Goal: Task Accomplishment & Management: Complete application form

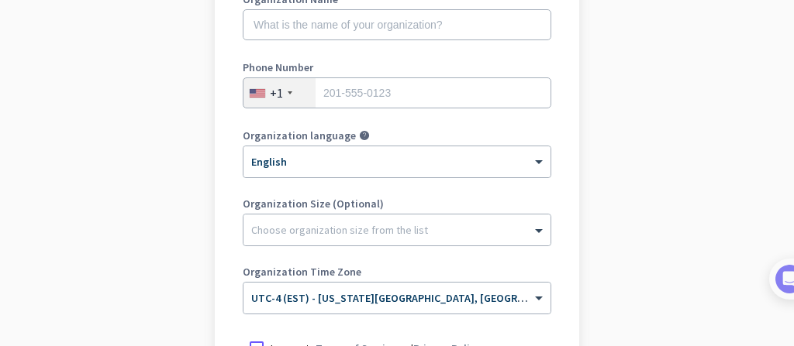
scroll to position [449, 0]
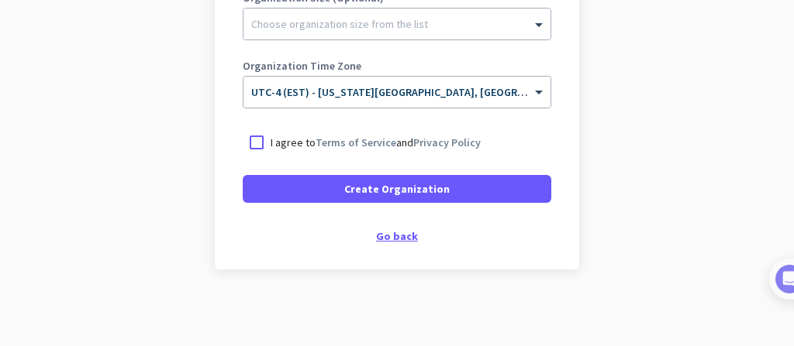
click at [382, 240] on div "Go back" at bounding box center [397, 236] width 308 height 11
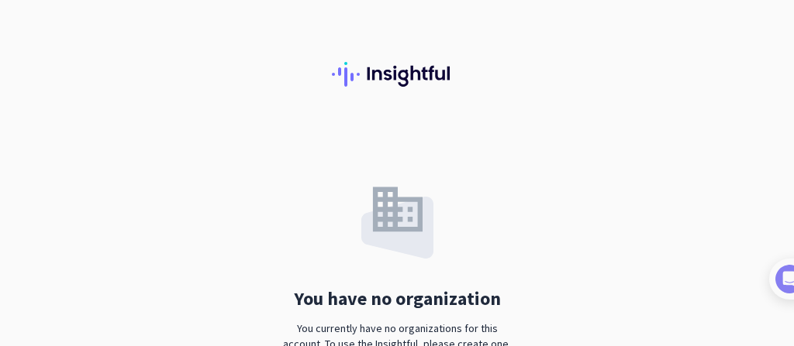
scroll to position [111, 0]
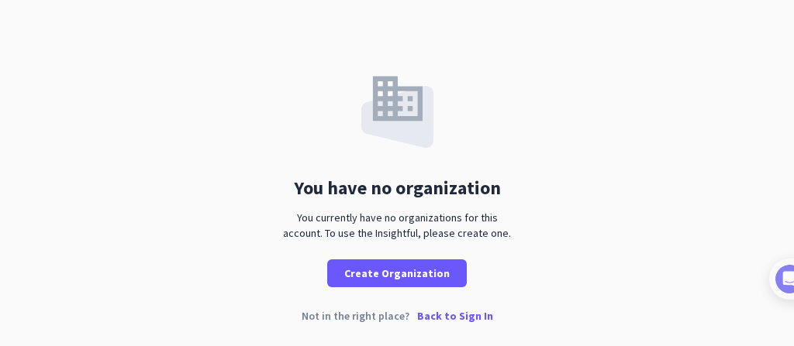
click at [436, 314] on p "Back to Sign In" at bounding box center [455, 316] width 76 height 11
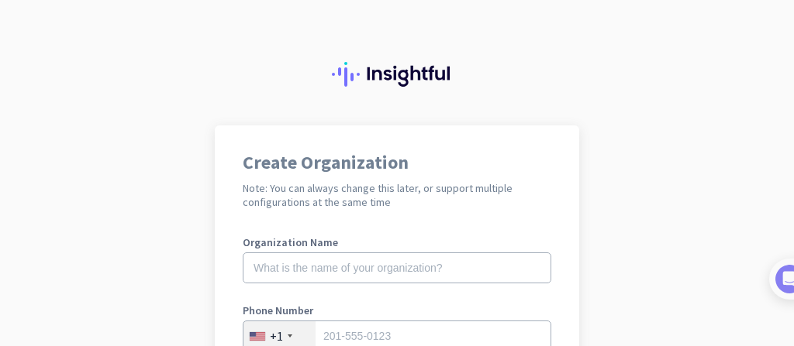
scroll to position [103, 0]
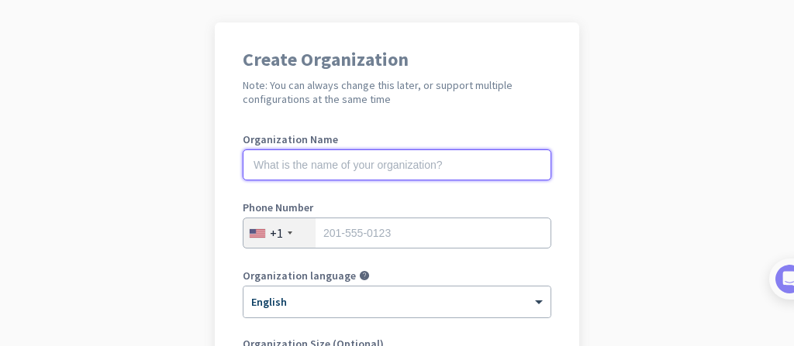
click at [463, 164] on input "text" at bounding box center [397, 165] width 308 height 31
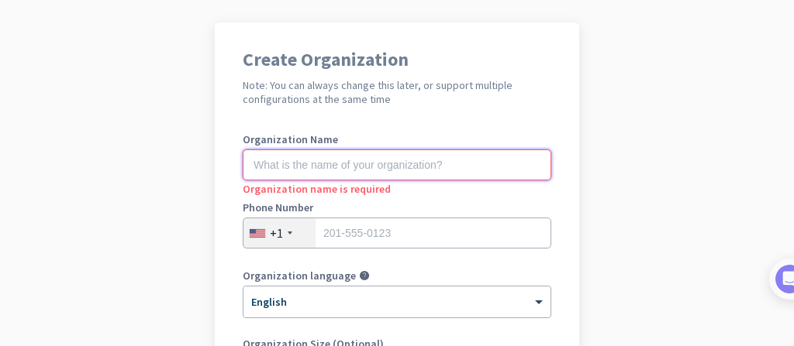
drag, startPoint x: 316, startPoint y: 171, endPoint x: 394, endPoint y: 152, distance: 80.6
click at [316, 170] on input "text" at bounding box center [397, 165] width 308 height 31
click at [236, 60] on div "Create Organization Note: You can always change this later, or support multiple…" at bounding box center [397, 319] width 364 height 594
drag, startPoint x: 294, startPoint y: 164, endPoint x: 310, endPoint y: 158, distance: 16.7
click at [294, 164] on input "text" at bounding box center [397, 165] width 308 height 31
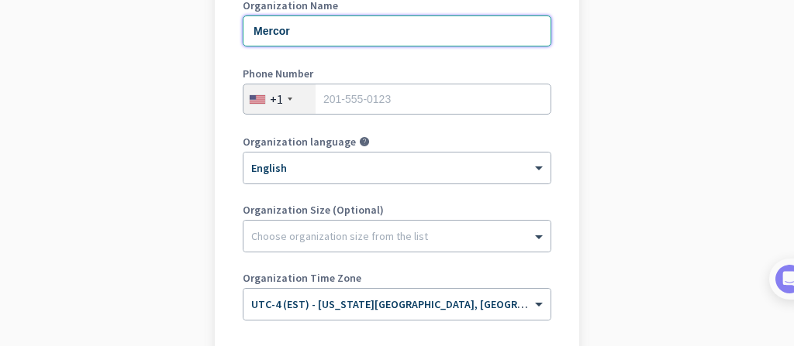
scroll to position [206, 0]
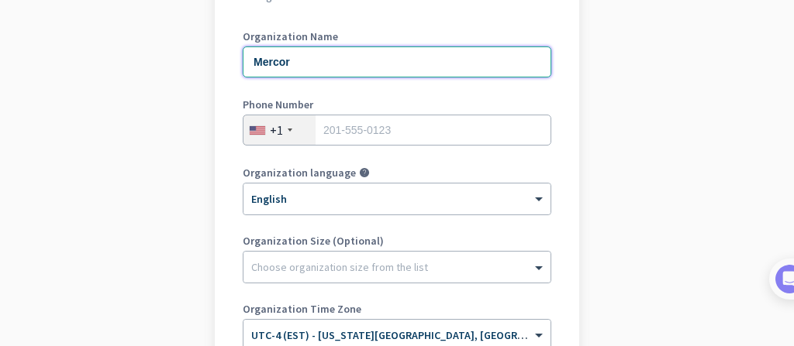
type input "Mercor"
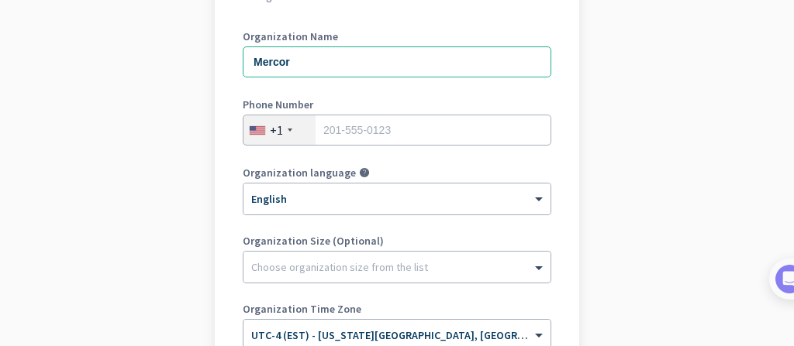
click at [270, 127] on div "+1" at bounding box center [276, 129] width 13 height 15
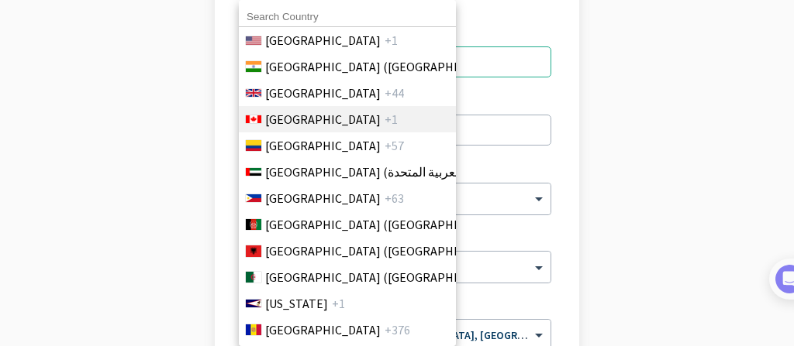
click at [277, 124] on span "[GEOGRAPHIC_DATA]" at bounding box center [322, 119] width 115 height 19
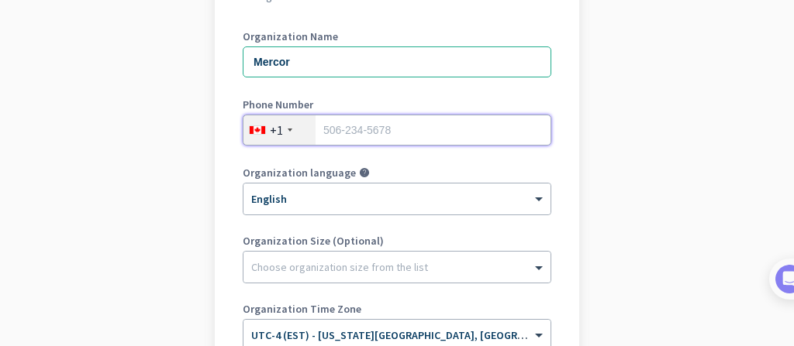
click at [376, 129] on input "tel" at bounding box center [397, 130] width 308 height 31
type input "5143463934"
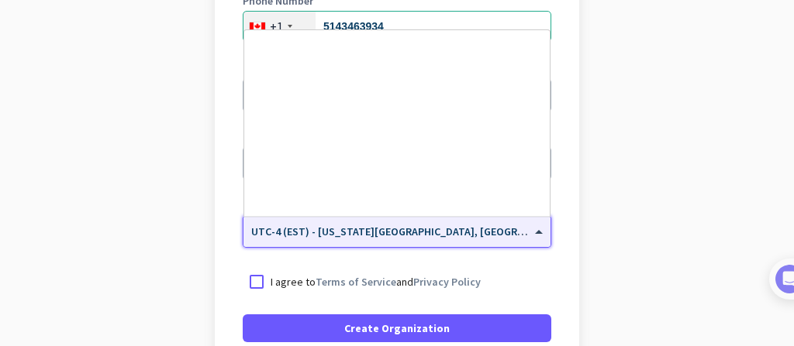
click at [456, 239] on div "× UTC-4 (EST) - [US_STATE][GEOGRAPHIC_DATA], [GEOGRAPHIC_DATA], [GEOGRAPHIC_DAT…" at bounding box center [396, 231] width 307 height 31
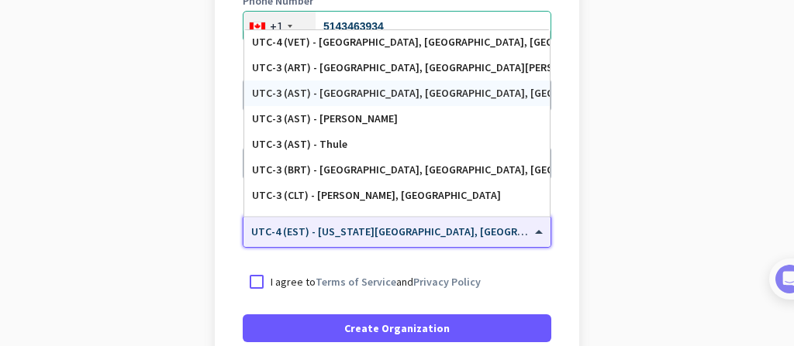
scroll to position [1790, 0]
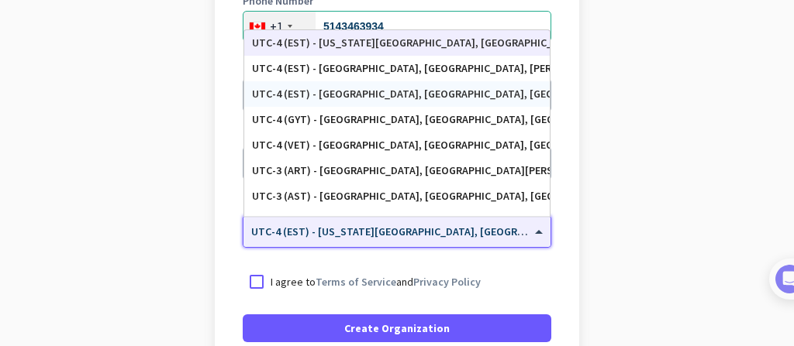
click at [388, 88] on div "UTC-4 (EST) - [GEOGRAPHIC_DATA], [GEOGRAPHIC_DATA], [GEOGRAPHIC_DATA], [GEOGRAP…" at bounding box center [397, 94] width 290 height 13
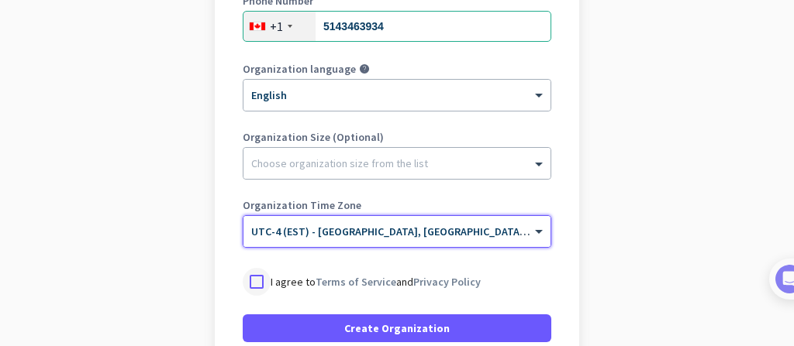
click at [255, 280] on div at bounding box center [257, 282] width 28 height 28
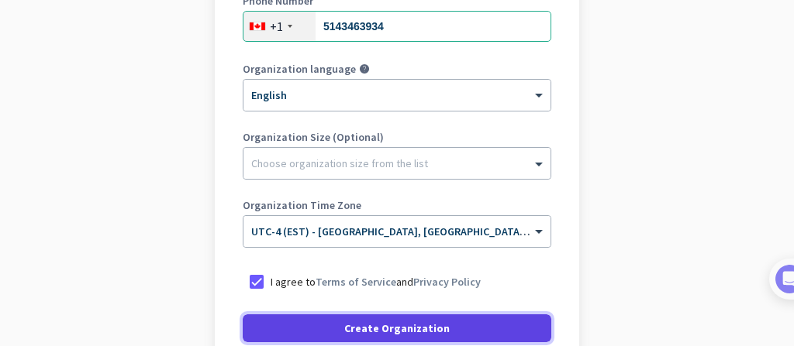
click at [339, 320] on span at bounding box center [397, 328] width 308 height 37
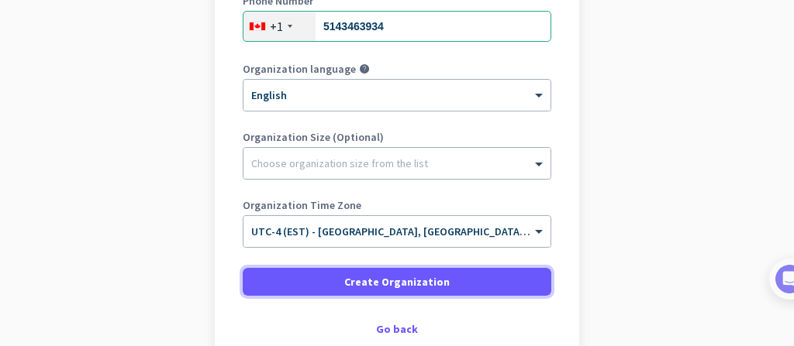
scroll to position [403, 0]
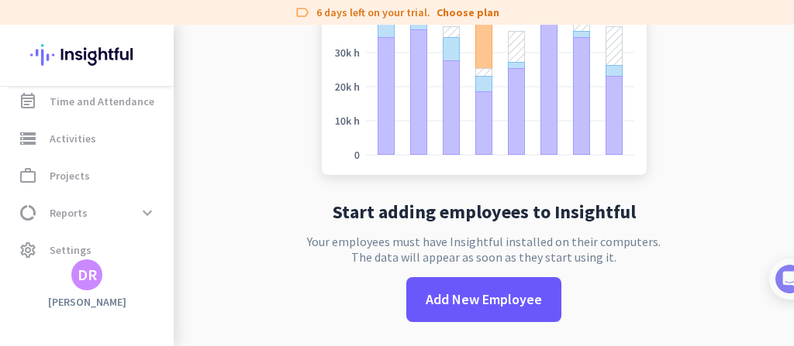
scroll to position [248, 0]
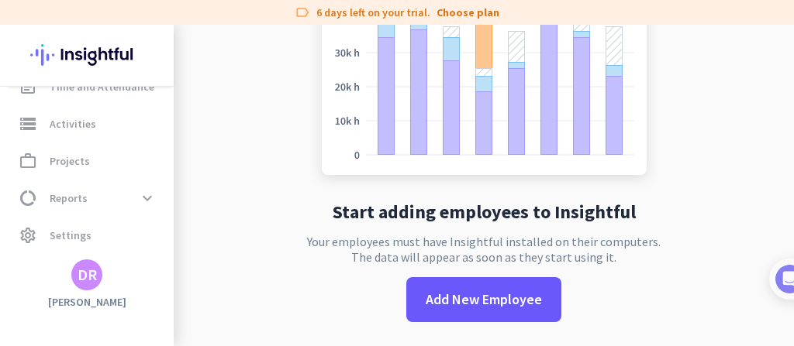
click at [102, 274] on div "DR" at bounding box center [86, 275] width 31 height 31
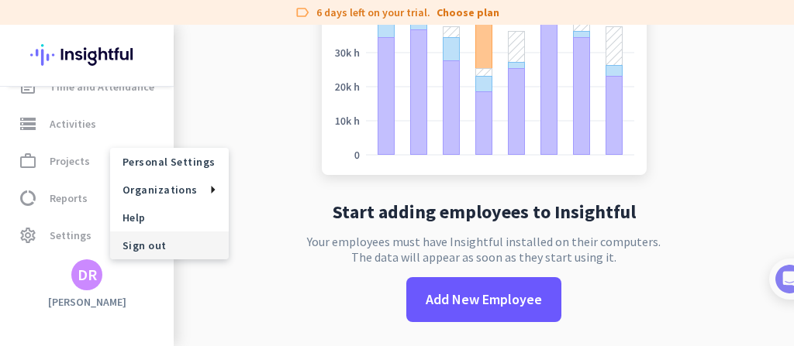
click at [165, 244] on span "Sign out" at bounding box center [169, 246] width 94 height 14
